Goal: Complete application form

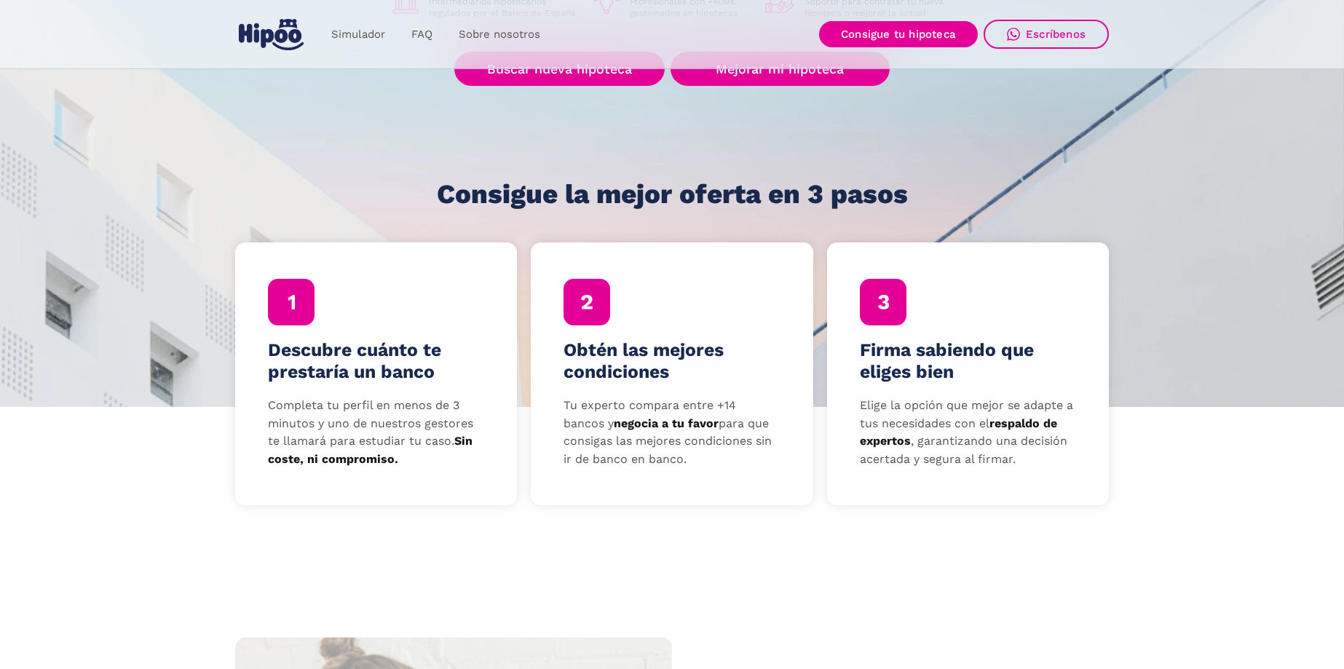
scroll to position [364, 0]
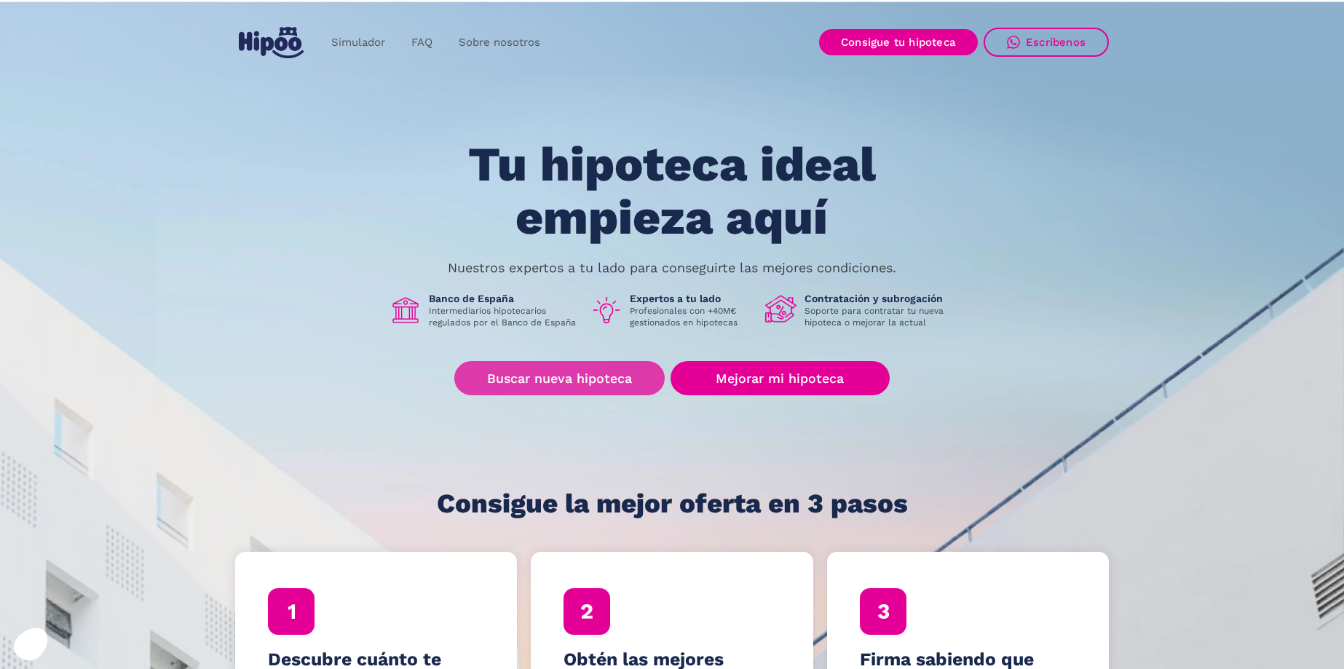
click at [622, 385] on link "Buscar nueva hipoteca" at bounding box center [559, 378] width 210 height 34
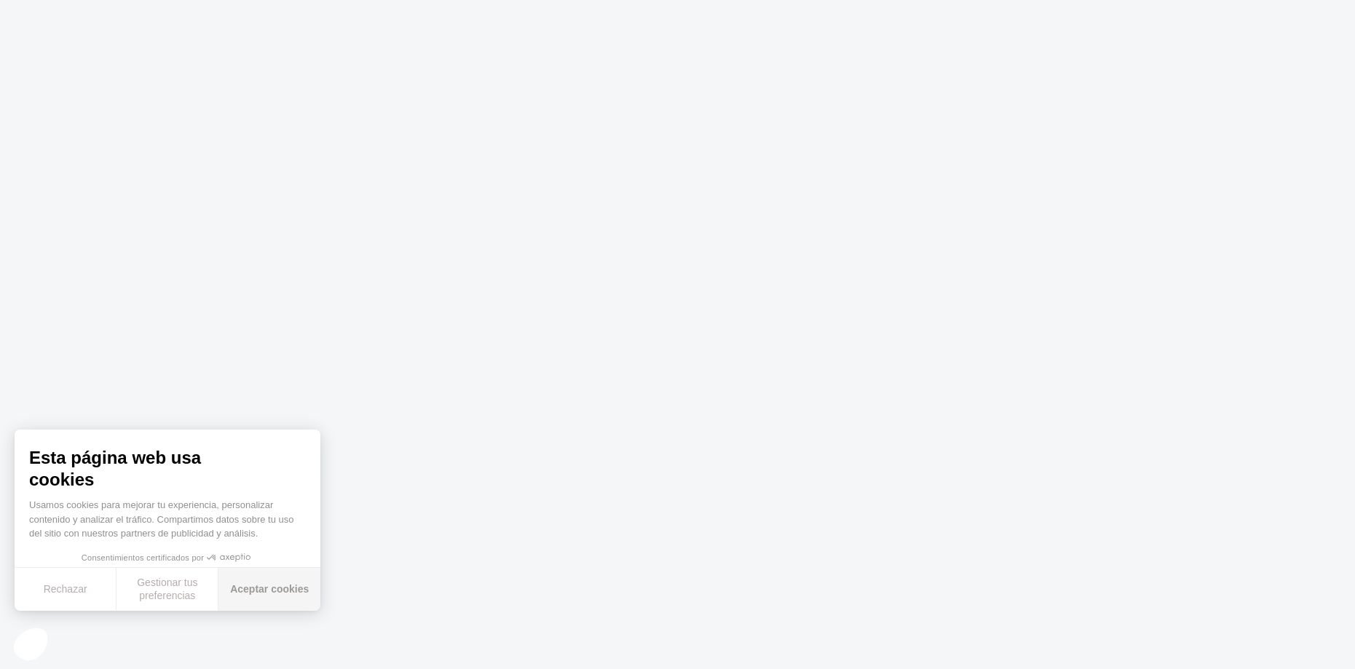
click at [272, 595] on button "Aceptar cookies" at bounding box center [269, 589] width 102 height 43
